Goal: Task Accomplishment & Management: Use online tool/utility

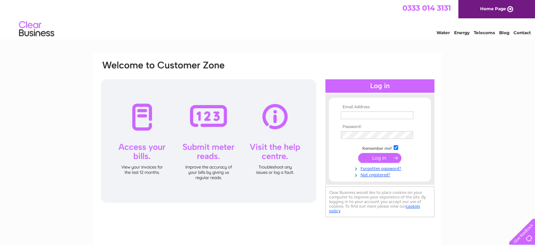
type input "[EMAIL_ADDRESS][DOMAIN_NAME]"
click at [382, 155] on input "submit" at bounding box center [379, 158] width 43 height 10
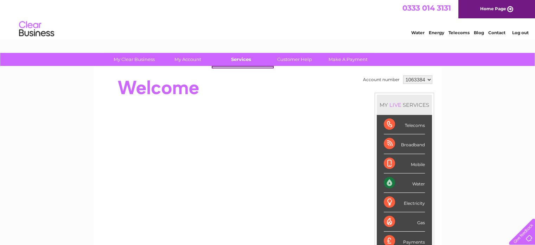
click at [241, 62] on link "Services" at bounding box center [241, 59] width 58 height 13
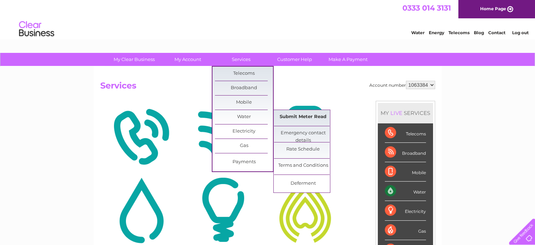
click at [283, 115] on link "Submit Meter Read" at bounding box center [303, 117] width 58 height 14
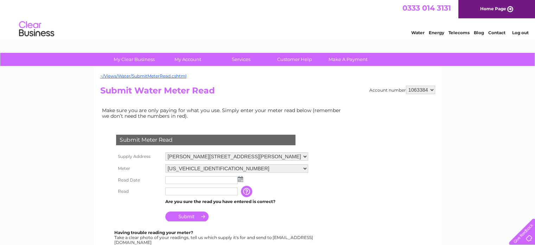
click at [240, 177] on img at bounding box center [240, 179] width 5 height 6
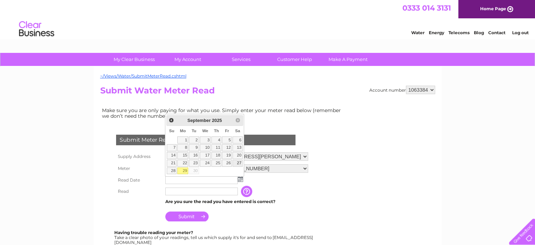
click at [237, 162] on link "27" at bounding box center [238, 162] width 10 height 7
type input "2025/09/27"
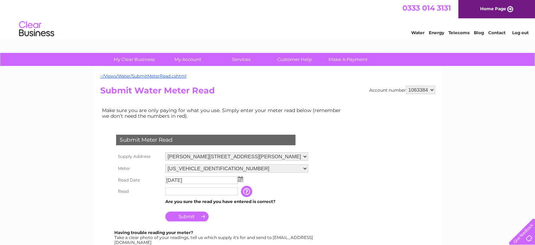
click at [227, 191] on input "text" at bounding box center [201, 191] width 72 height 8
type input "1045"
click at [192, 215] on input "Submit" at bounding box center [186, 216] width 43 height 10
